Goal: Submit feedback/report problem

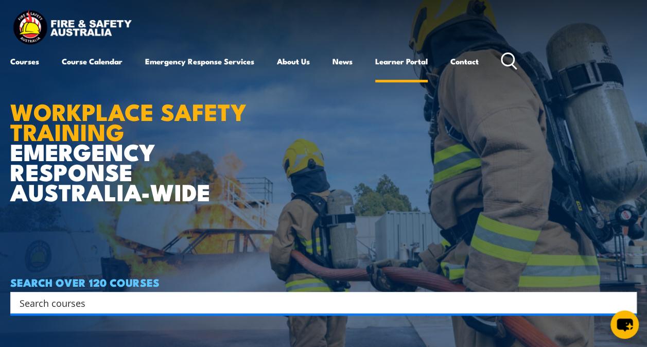
click at [395, 59] on link "Learner Portal" at bounding box center [401, 61] width 53 height 25
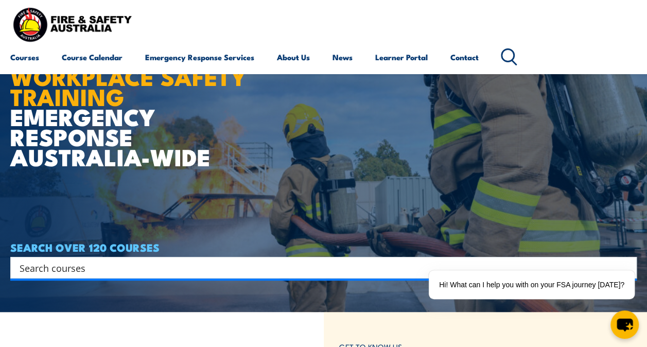
scroll to position [51, 0]
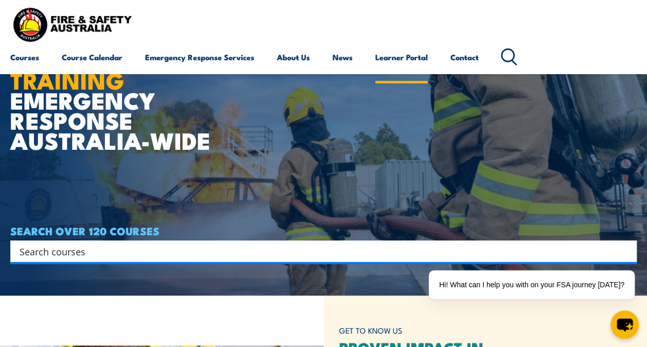
click at [415, 56] on link "Learner Portal" at bounding box center [401, 57] width 53 height 25
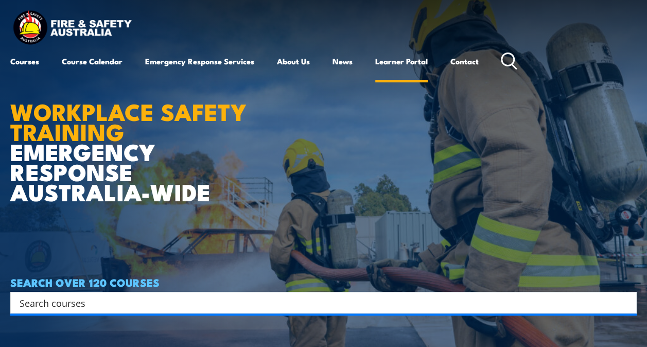
click at [402, 61] on link "Learner Portal" at bounding box center [401, 61] width 53 height 25
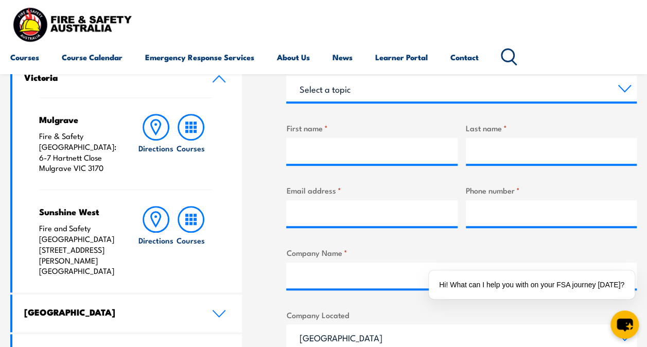
scroll to position [241, 0]
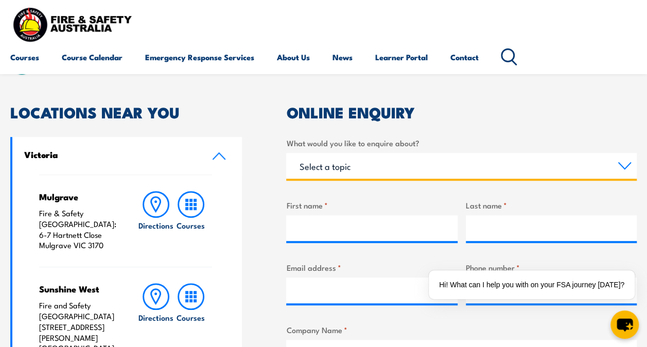
click at [624, 165] on select "Select a topic Training Emergency Response Services General Enquiry" at bounding box center [461, 166] width 351 height 26
select select "Training"
click at [286, 153] on select "Select a topic Training Emergency Response Services General Enquiry" at bounding box center [461, 166] width 351 height 26
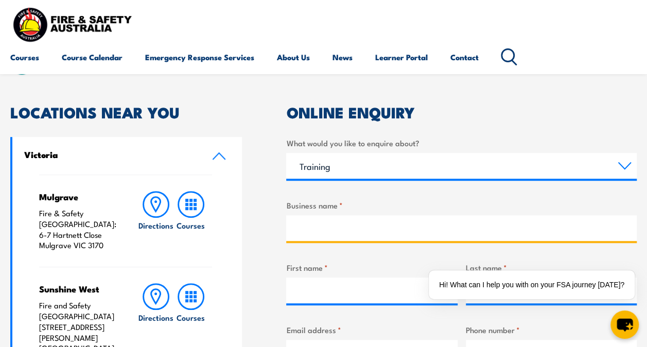
click at [389, 225] on input "Business name *" at bounding box center [461, 228] width 351 height 26
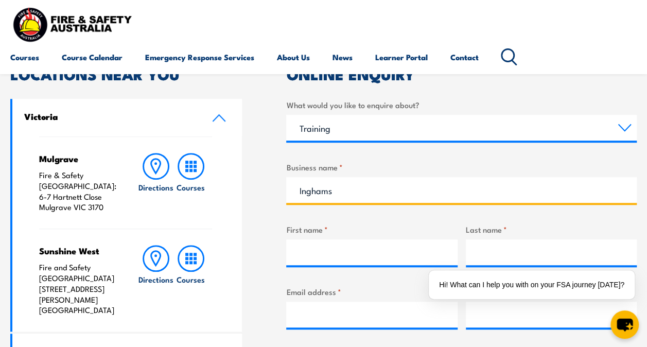
scroll to position [292, 0]
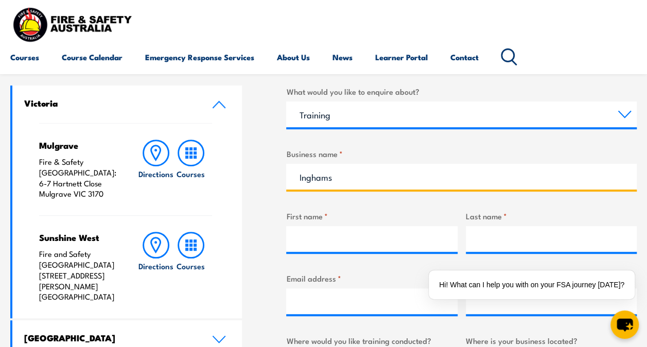
type input "Inghams"
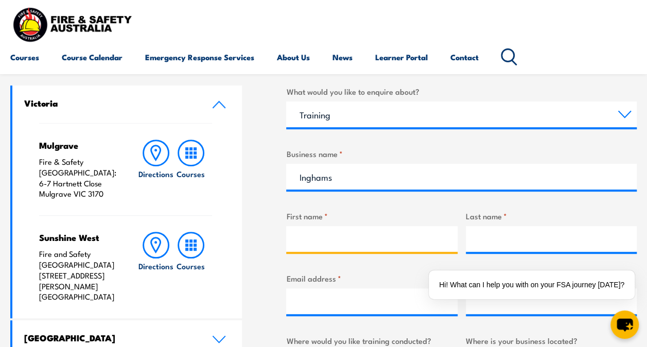
click at [345, 243] on input "First name *" at bounding box center [371, 239] width 171 height 26
type input "Daimon"
type input "Wiggins"
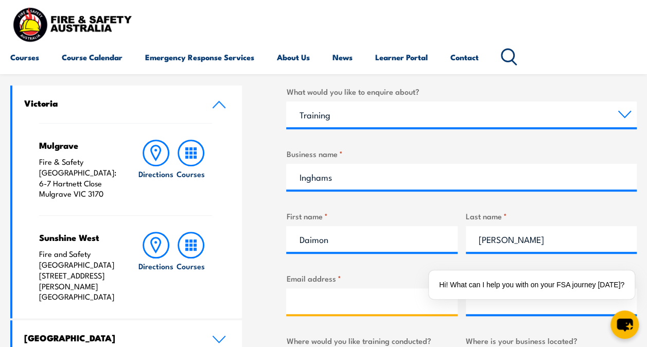
type input "daimon.wiggins@bigpond.com"
type input "0439381779"
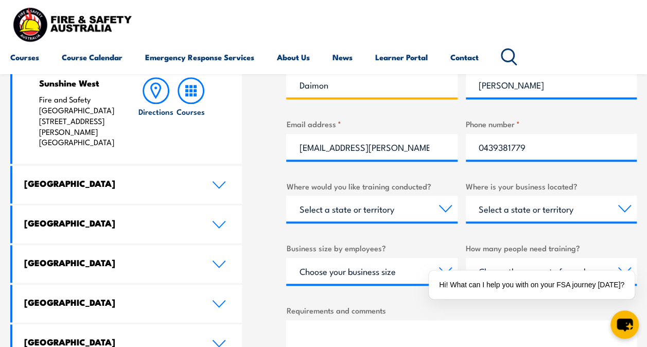
scroll to position [498, 0]
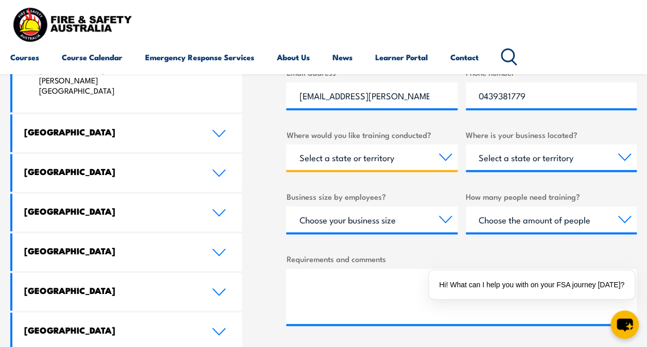
click at [444, 157] on select "Select a state or territory Nationally - multiple locations QLD NSW VIC SA ACT …" at bounding box center [371, 157] width 171 height 26
select select "TAS"
click at [286, 144] on select "Select a state or territory Nationally - multiple locations QLD NSW VIC SA ACT …" at bounding box center [371, 157] width 171 height 26
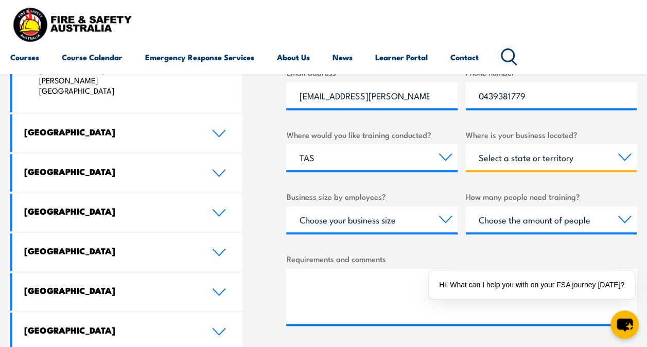
click at [622, 156] on select "Select a state or territory QLD NSW VIC SA ACT WA TAS NT" at bounding box center [551, 157] width 171 height 26
select select "TAS"
click at [466, 144] on select "Select a state or territory QLD NSW VIC SA ACT WA TAS NT" at bounding box center [551, 157] width 171 height 26
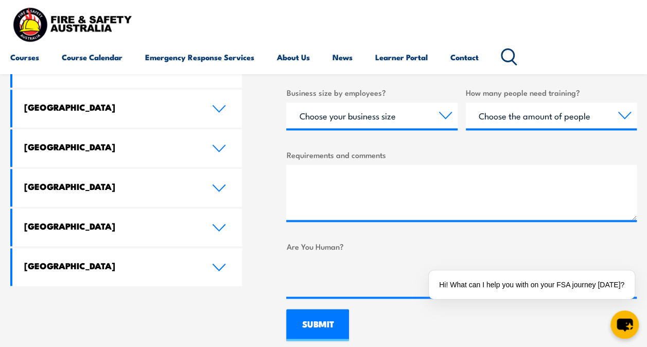
scroll to position [601, 0]
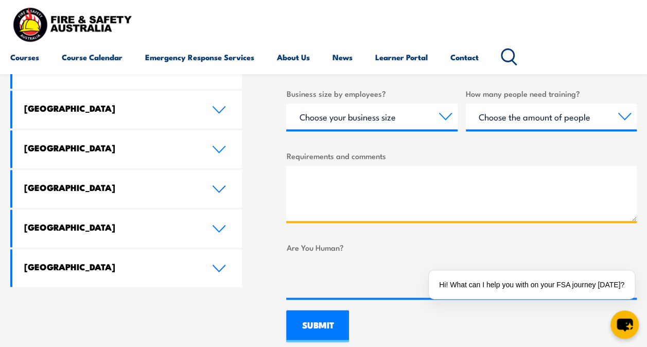
click at [301, 171] on textarea "Requirements and comments" at bounding box center [461, 193] width 351 height 55
type textarea "Im enrolled in first aid training but cannot login.. please call me"
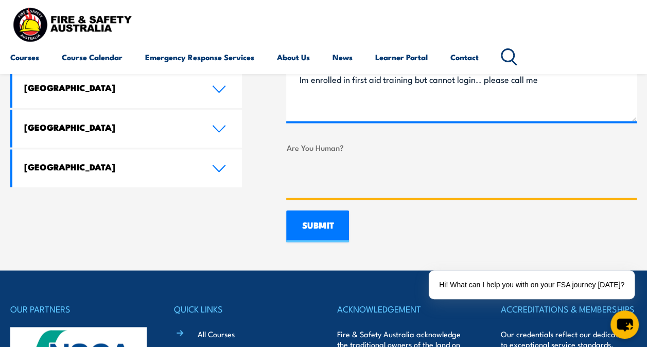
scroll to position [704, 0]
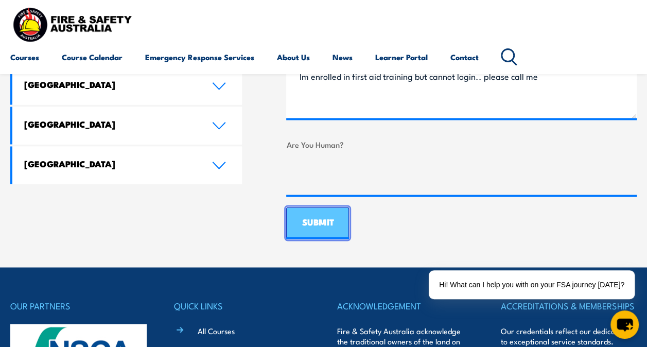
click at [323, 217] on input "SUBMIT" at bounding box center [317, 223] width 63 height 32
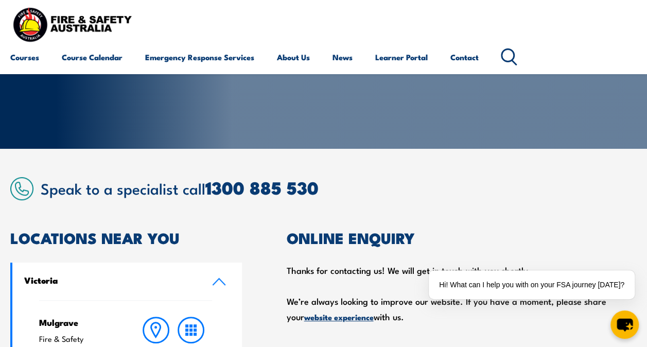
scroll to position [0, 0]
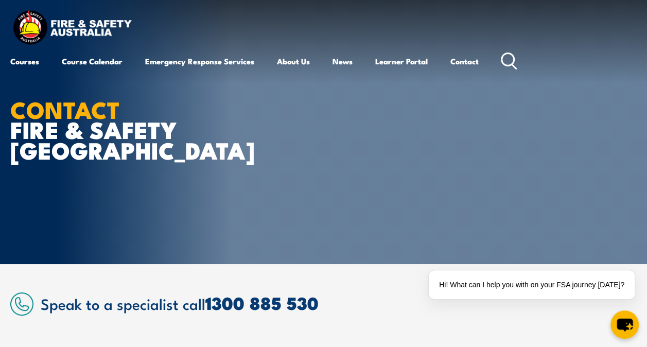
click at [509, 60] on icon at bounding box center [509, 61] width 16 height 17
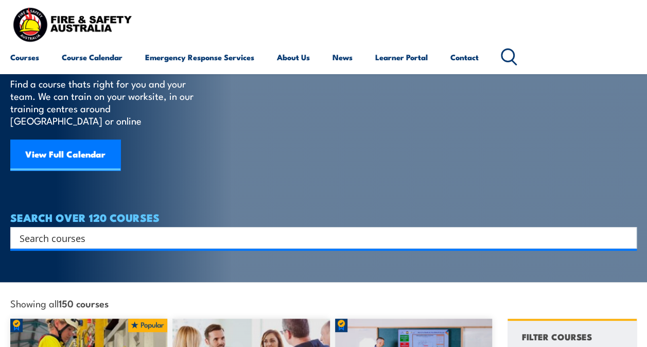
scroll to position [51, 0]
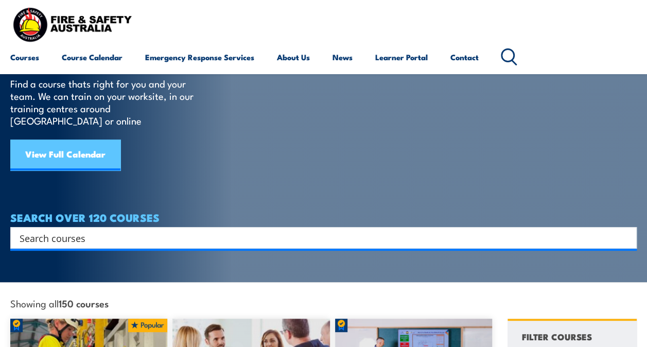
click at [89, 141] on link "View Full Calendar" at bounding box center [65, 155] width 110 height 31
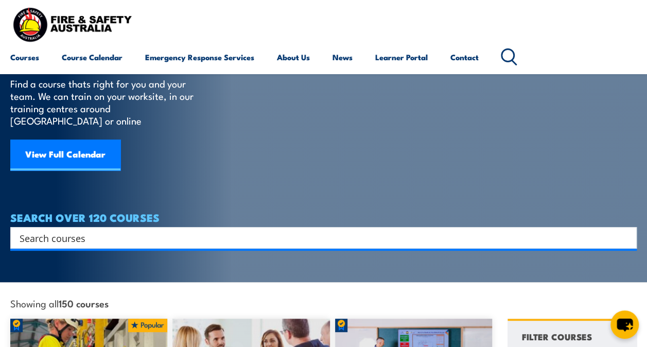
click at [76, 230] on input "Search input" at bounding box center [317, 237] width 595 height 15
type input "fi"
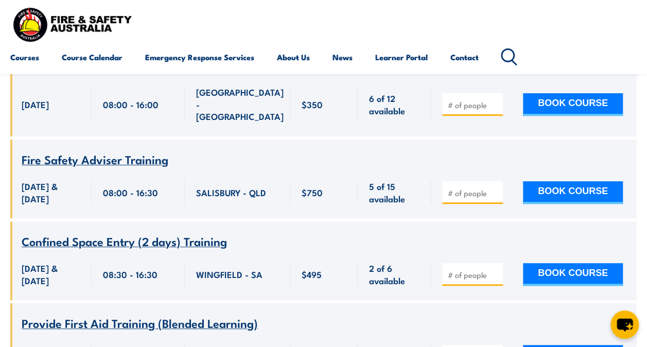
scroll to position [4056, 0]
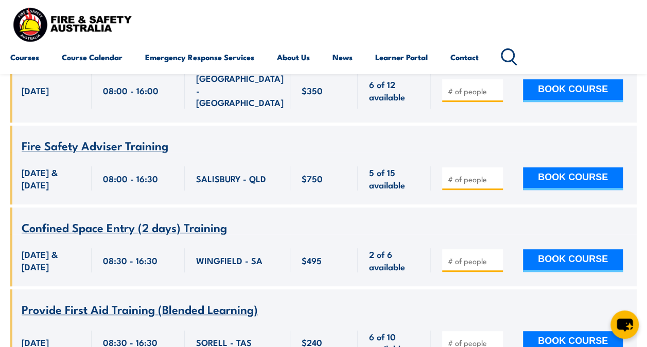
click at [102, 300] on span "Provide First Aid Training (Blended Learning)" at bounding box center [140, 309] width 236 height 18
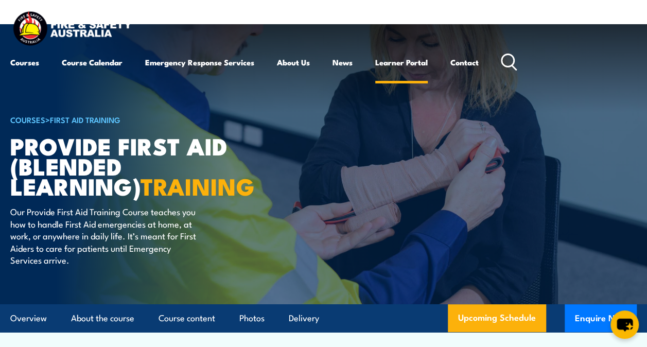
click at [424, 63] on link "Learner Portal" at bounding box center [401, 62] width 53 height 25
